Goal: Information Seeking & Learning: Find contact information

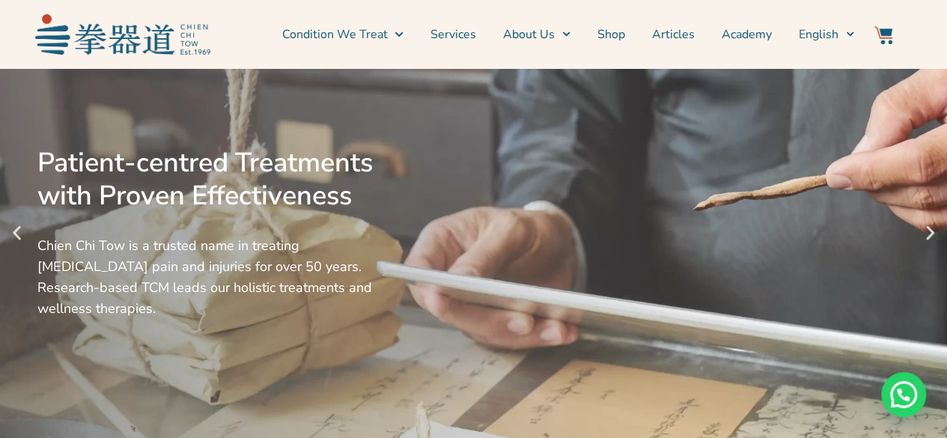
scroll to position [150, 0]
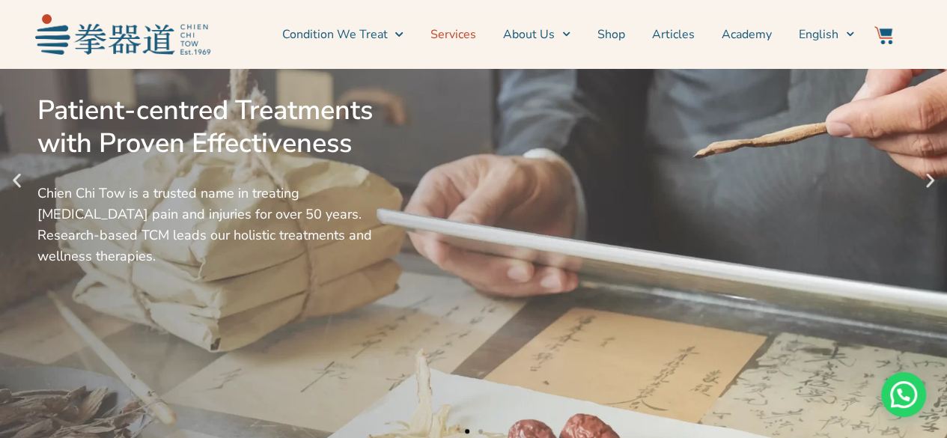
click at [464, 32] on link "Services" at bounding box center [453, 34] width 46 height 37
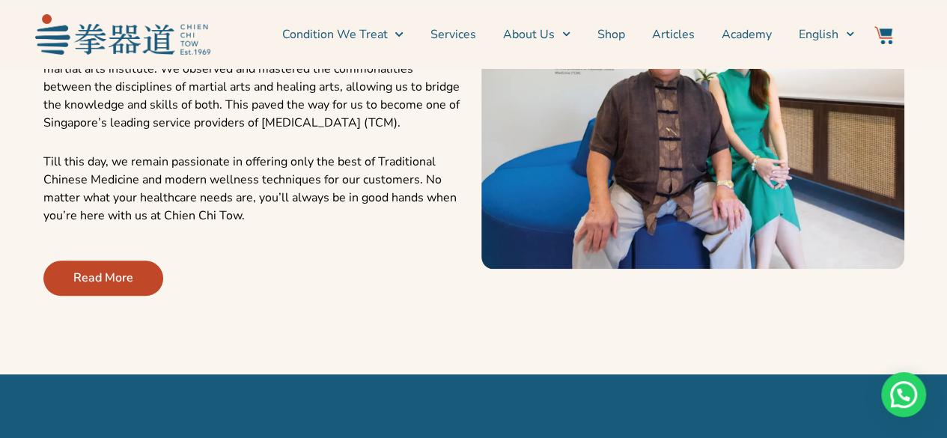
scroll to position [674, 0]
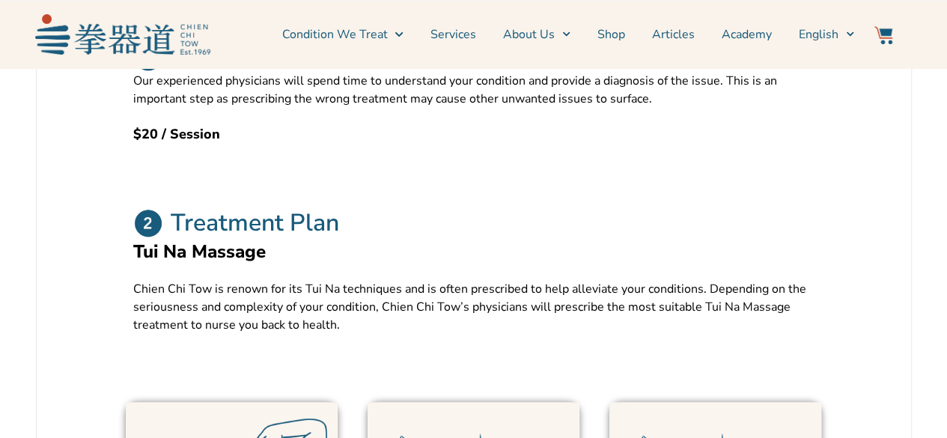
scroll to position [823, 0]
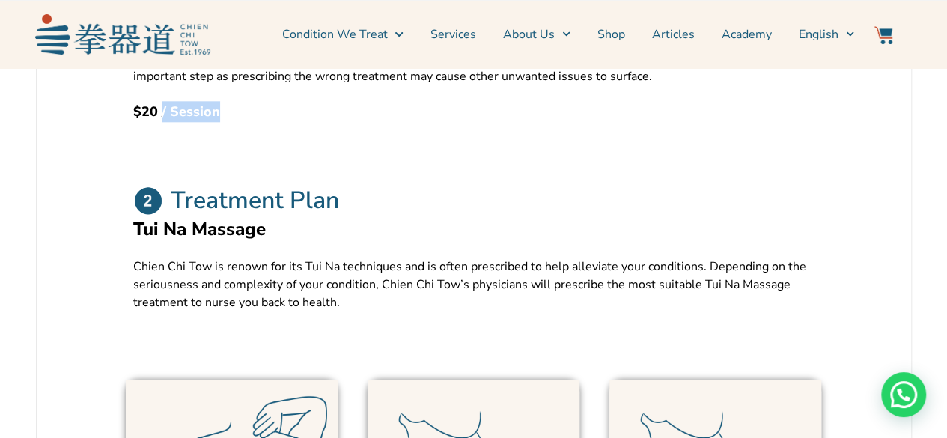
drag, startPoint x: 163, startPoint y: 144, endPoint x: 238, endPoint y: 130, distance: 76.0
click at [238, 130] on div "Consultation Our experienced physicians will spend time to understand your cond…" at bounding box center [474, 70] width 726 height 147
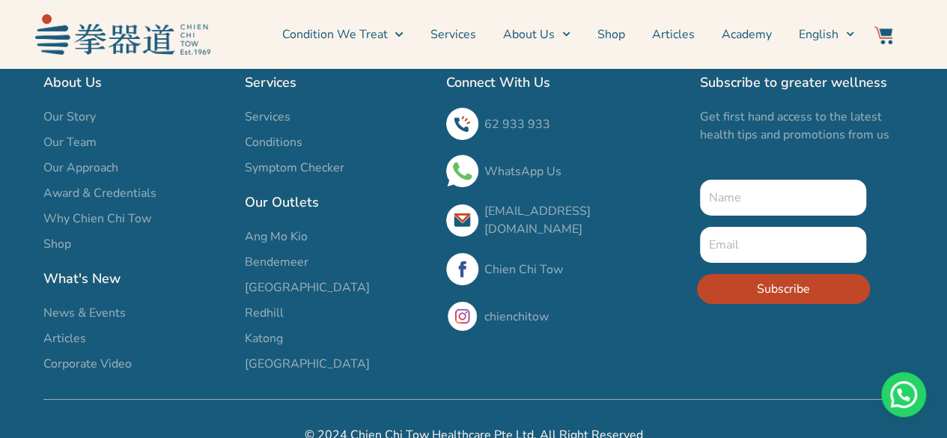
scroll to position [5177, 0]
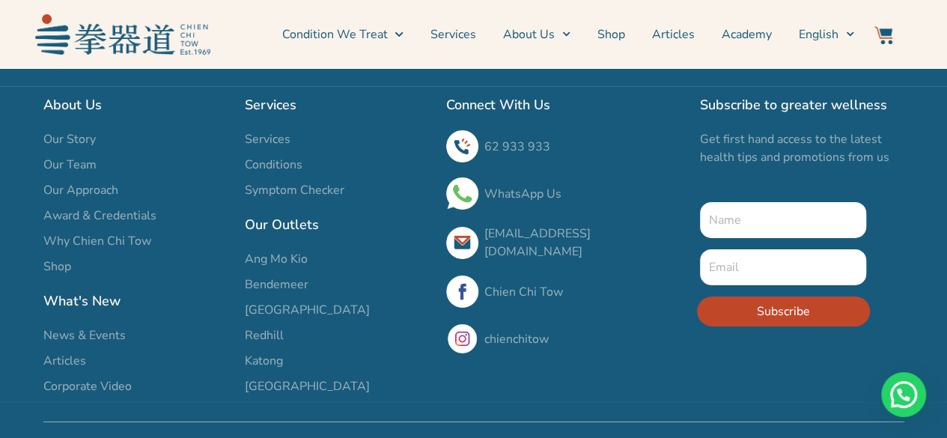
click at [530, 202] on link "WhatsApp Us" at bounding box center [522, 194] width 77 height 16
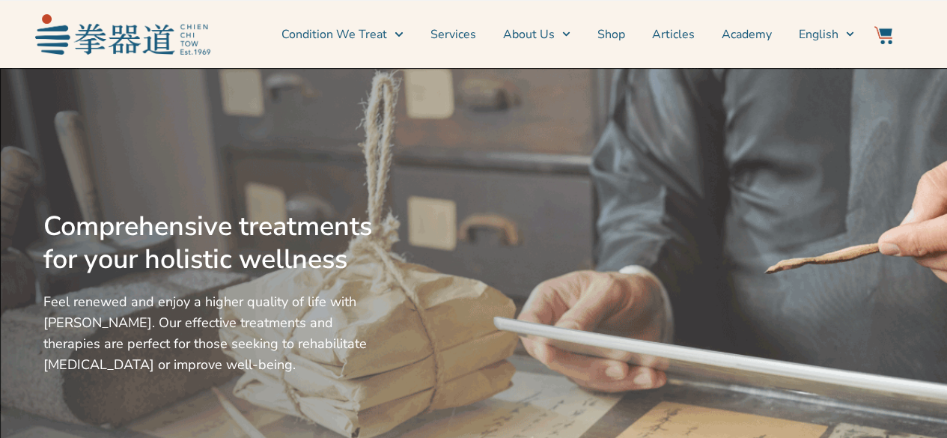
scroll to position [5007, 0]
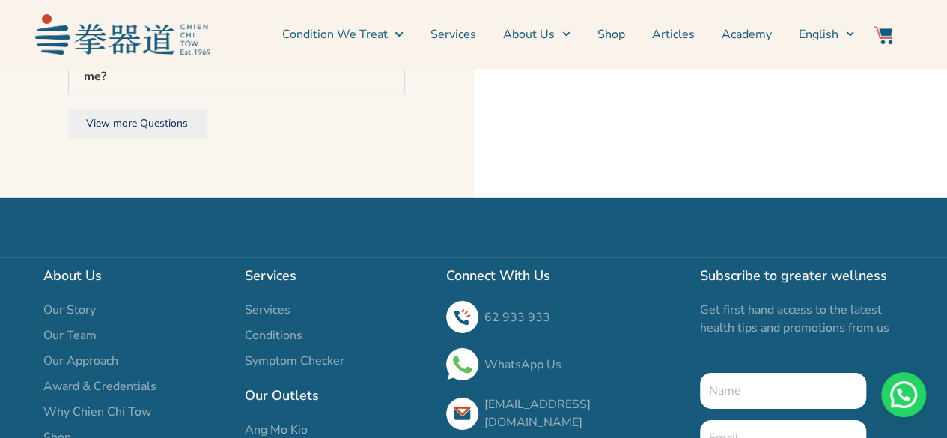
click at [286, 421] on span "Ang Mo Kio" at bounding box center [276, 430] width 63 height 18
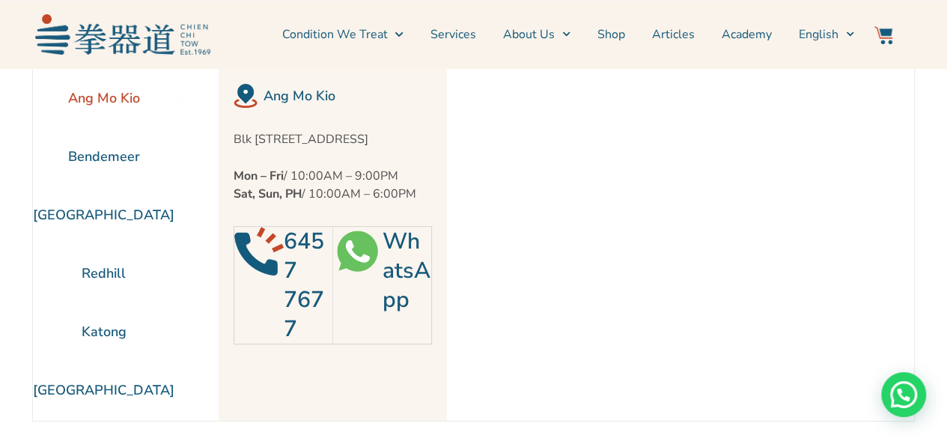
drag, startPoint x: 233, startPoint y: 138, endPoint x: 433, endPoint y: 225, distance: 217.9
click at [433, 225] on div "Ang Mo Kio Blk 452 Ang Mo Kio Avenue 10 #01-1783, Singapore 560452 Mon – Fri / …" at bounding box center [333, 245] width 228 height 352
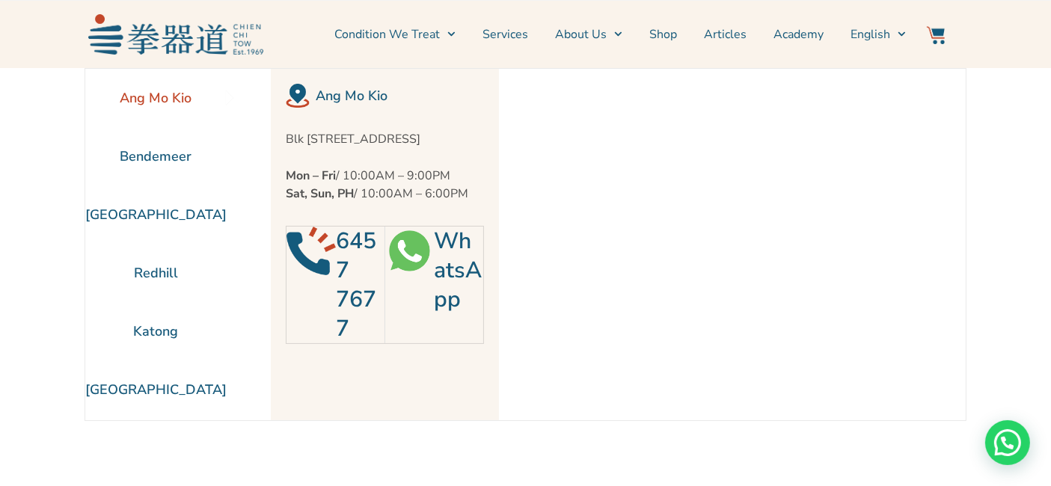
click at [334, 140] on p "Blk 452 Ang Mo Kio Avenue 10 #01-1783, Singapore 560452" at bounding box center [385, 139] width 198 height 18
drag, startPoint x: 281, startPoint y: 136, endPoint x: 416, endPoint y: 161, distance: 137.0
click at [416, 148] on p "Blk 452 Ang Mo Kio Avenue 10 #01-1783, Singapore 560452" at bounding box center [385, 139] width 198 height 18
copy p "Blk 452 Ang Mo Kio Avenue 10 #01-1783, Singapore 560452"
